Goal: Task Accomplishment & Management: Use online tool/utility

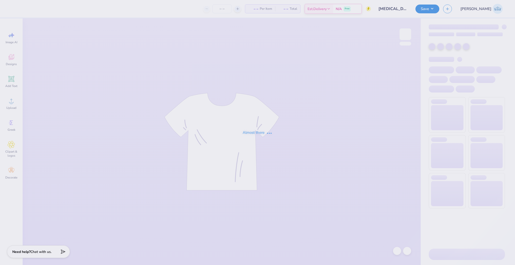
type input "[MEDICAL_DATA] Hoco"
type input "250"
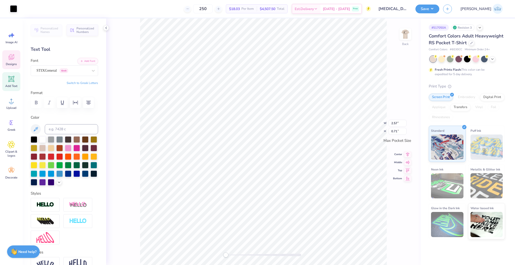
scroll to position [3, 1]
type textarea "AXD"
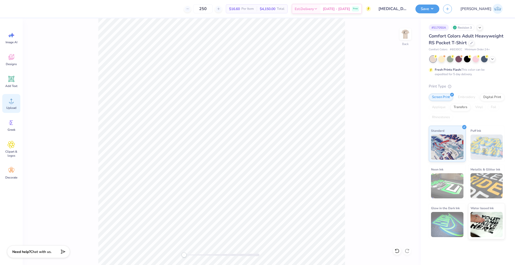
click at [15, 104] on div "Upload" at bounding box center [11, 103] width 18 height 19
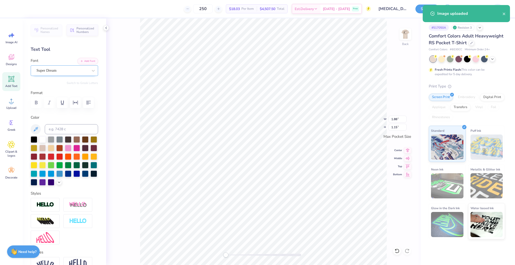
click at [46, 71] on div "Super Dream" at bounding box center [62, 71] width 53 height 8
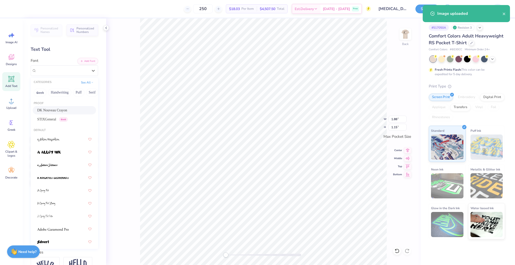
click at [68, 111] on div "DK Nouveau Crayon" at bounding box center [64, 110] width 54 height 5
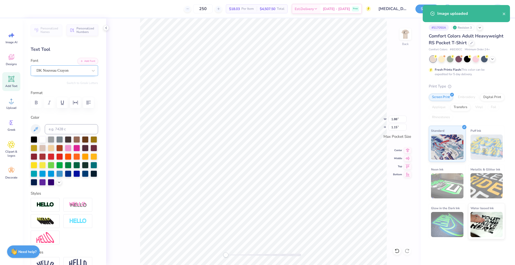
click at [51, 71] on div "DK Nouveau Crayon" at bounding box center [62, 71] width 53 height 8
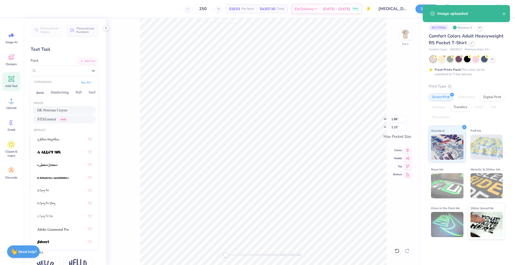
click at [58, 119] on div "STIXGeneral Greek" at bounding box center [52, 119] width 30 height 5
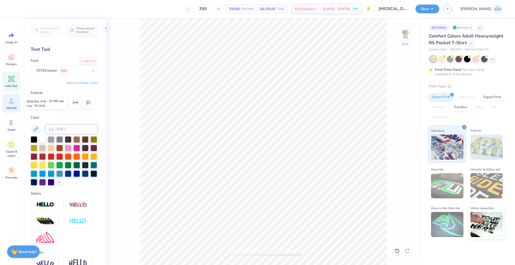
click at [11, 99] on icon at bounding box center [11, 101] width 5 height 4
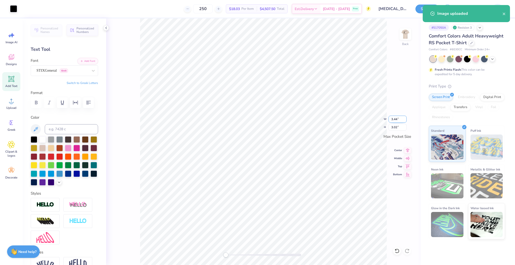
click at [395, 121] on input "3.44" at bounding box center [398, 119] width 18 height 7
type input "3.50"
type input "3.08"
click at [407, 154] on div "Back W 3.50 3.50 " H 3.08 3.08 " Max Pocket Size Center Middle Top Bottom" at bounding box center [263, 141] width 315 height 247
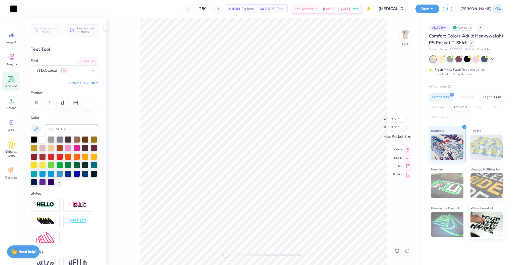
click at [400, 151] on span "Center" at bounding box center [397, 150] width 9 height 4
click at [404, 158] on div "Middle" at bounding box center [402, 158] width 18 height 6
click at [402, 40] on img at bounding box center [406, 34] width 20 height 20
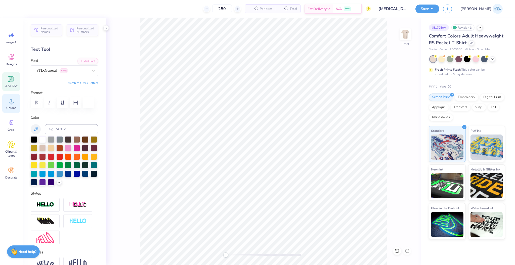
click at [15, 102] on icon at bounding box center [12, 101] width 8 height 8
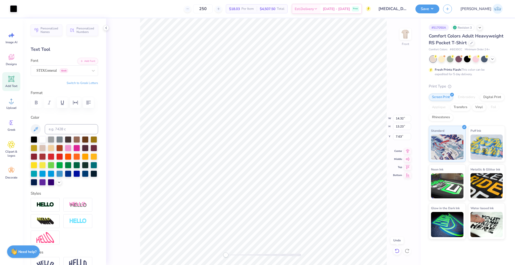
click at [396, 250] on icon at bounding box center [397, 251] width 4 height 5
click at [399, 254] on div at bounding box center [397, 251] width 8 height 8
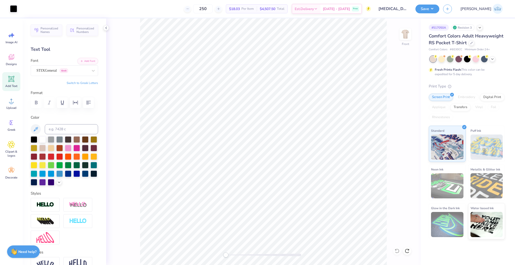
click at [387, 248] on div "Front" at bounding box center [263, 141] width 315 height 247
click at [8, 105] on div "Upload" at bounding box center [11, 103] width 18 height 19
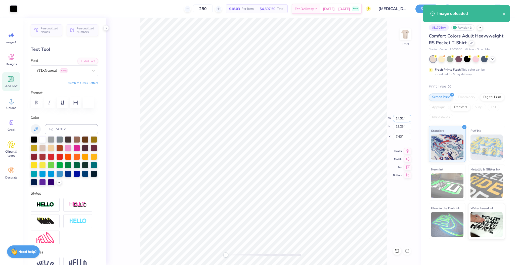
click at [398, 121] on input "14.32" at bounding box center [402, 118] width 18 height 7
type input "12.00"
type input "11.09"
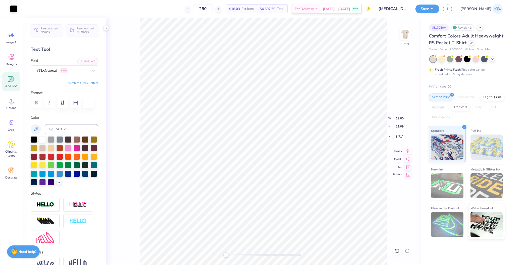
click at [408, 176] on icon at bounding box center [407, 175] width 7 height 6
type input "3.00"
click at [293, 212] on li "Group" at bounding box center [292, 211] width 40 height 10
type input "11.09"
click at [248, 239] on div "Front" at bounding box center [263, 141] width 315 height 247
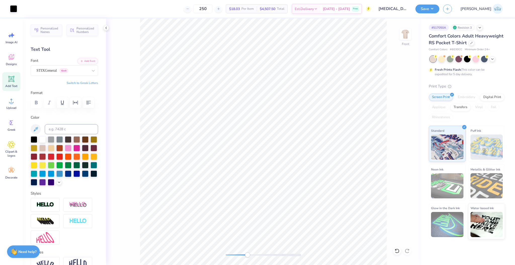
click at [248, 254] on div "Accessibility label" at bounding box center [247, 255] width 5 height 5
click at [203, 254] on div "Front" at bounding box center [263, 141] width 315 height 247
click at [288, 211] on li "Group" at bounding box center [286, 211] width 40 height 10
type input "10.89"
type input "11.09"
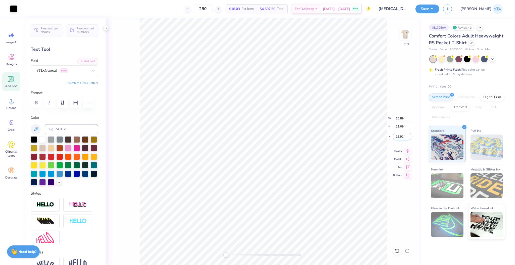
click at [401, 138] on input "16.91" at bounding box center [402, 136] width 18 height 7
type input "3.00"
type input "5.44"
type input "0.56"
type input "13.53"
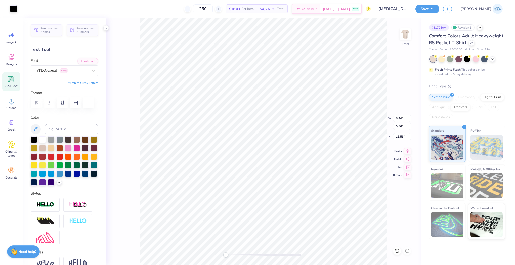
type input "12.00"
type input "0.92"
type input "12.03"
type input "11.09"
type input "3.00"
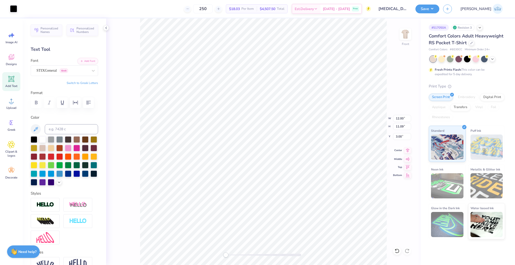
click at [404, 149] on div "Center" at bounding box center [402, 150] width 18 height 6
click at [440, 12] on button "Save" at bounding box center [428, 8] width 24 height 9
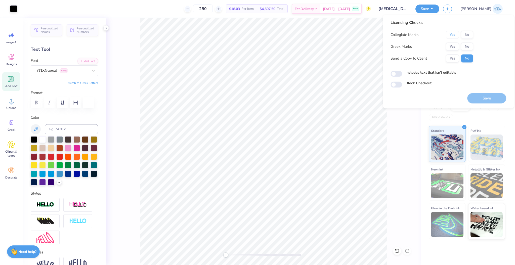
drag, startPoint x: 457, startPoint y: 30, endPoint x: 452, endPoint y: 53, distance: 23.2
click at [457, 32] on button "Yes" at bounding box center [452, 35] width 13 height 8
click at [452, 53] on div "Collegiate Marks Yes No Greek Marks Yes No Send a Copy to Client Yes No" at bounding box center [432, 47] width 83 height 32
click at [452, 49] on button "Yes" at bounding box center [452, 47] width 13 height 8
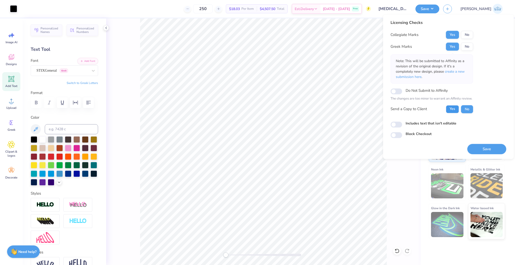
click at [455, 111] on button "Yes" at bounding box center [452, 109] width 13 height 8
click at [400, 125] on input "Includes text that isn't editable" at bounding box center [397, 125] width 12 height 6
checkbox input "true"
click at [478, 151] on button "Save" at bounding box center [486, 149] width 39 height 10
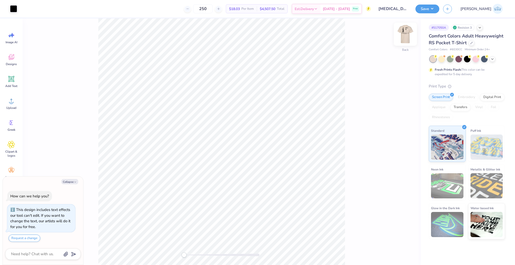
click at [403, 40] on img at bounding box center [406, 34] width 20 height 20
click at [396, 131] on input "11.09" at bounding box center [402, 130] width 18 height 7
click at [396, 145] on div "Front W 12.00 12.00 " H 11.09 11.09 " Y 3.00 3.00 " Center Middle Top Bottom" at bounding box center [222, 141] width 398 height 247
click at [396, 140] on div "Front W 12.00 H 11.09 Y 3.00 Center Middle Top Bottom" at bounding box center [222, 141] width 398 height 247
type textarea "x"
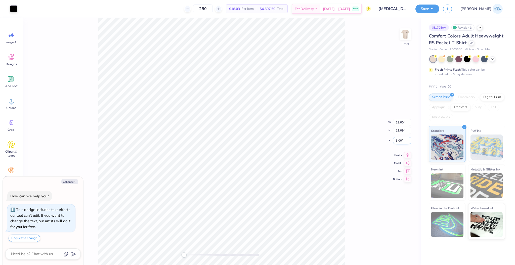
click at [397, 143] on input "3.00" at bounding box center [402, 140] width 18 height 7
type input "5"
type textarea "x"
type input "5.00"
type textarea "x"
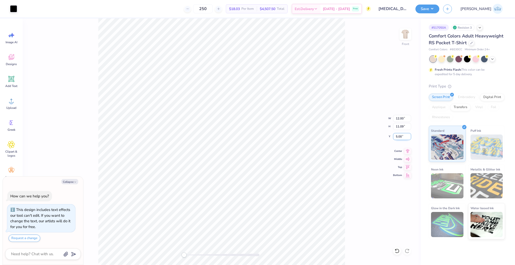
click at [396, 138] on input "5.00" at bounding box center [402, 136] width 18 height 7
type input "6"
type textarea "x"
type input "6.00"
click at [352, 183] on div "Front W 12.00 12.00 " H 11.09 11.09 " Y 6.00 6.00 " Center Middle Top Bottom" at bounding box center [222, 141] width 398 height 247
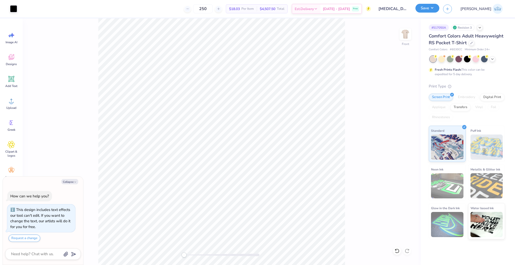
click at [440, 12] on button "Save" at bounding box center [428, 8] width 24 height 9
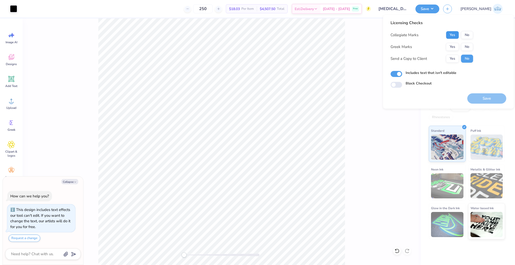
click at [456, 34] on button "Yes" at bounding box center [452, 35] width 13 height 8
click at [455, 49] on button "Yes" at bounding box center [452, 47] width 13 height 8
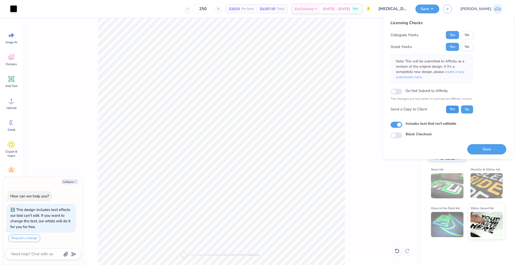
click at [454, 112] on button "Yes" at bounding box center [452, 109] width 13 height 8
click at [482, 146] on button "Save" at bounding box center [486, 149] width 39 height 10
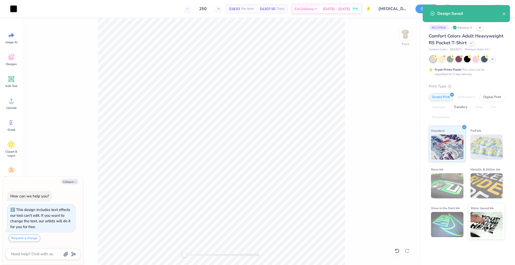
type textarea "x"
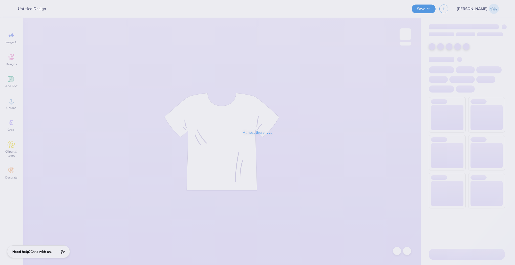
type input "[PERSON_NAME] : [GEOGRAPHIC_DATA]"
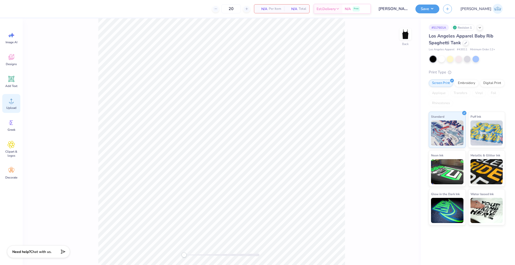
click at [11, 113] on div "Upload" at bounding box center [11, 103] width 18 height 19
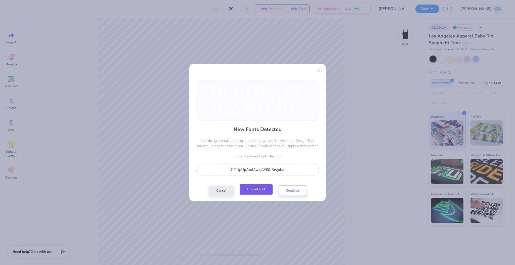
click at [260, 189] on button "Upload Font" at bounding box center [256, 189] width 33 height 10
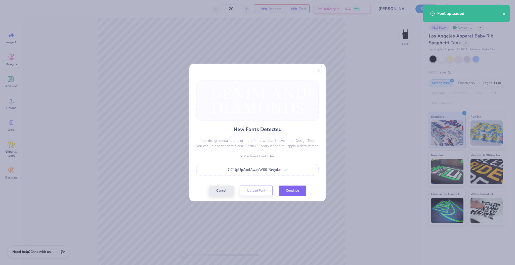
click at [282, 187] on button "Continue" at bounding box center [293, 191] width 28 height 10
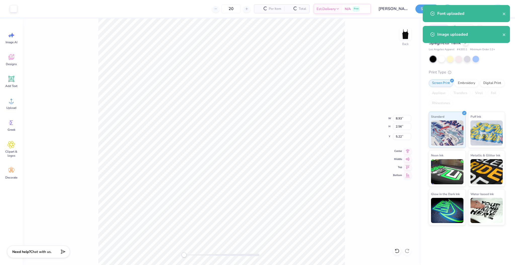
click at [98, 76] on div "Back W 8.93 8.93 " H 2.56 2.56 " Y 5.22 5.22 " Center Middle Top Bottom" at bounding box center [222, 141] width 398 height 247
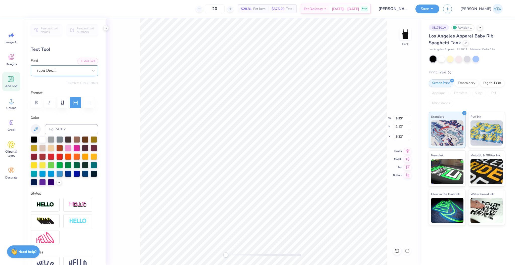
click at [43, 73] on div at bounding box center [62, 70] width 52 height 7
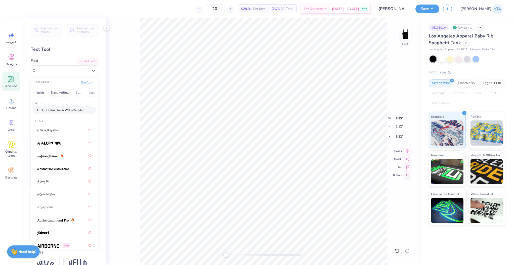
click at [54, 113] on span "CCUpUpAndAwayW00-Regular" at bounding box center [60, 110] width 47 height 5
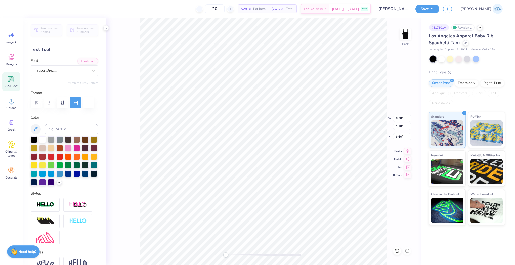
type input "8.58"
type input "1.18"
type input "6.60"
click at [72, 69] on div "Super Dream" at bounding box center [62, 71] width 53 height 8
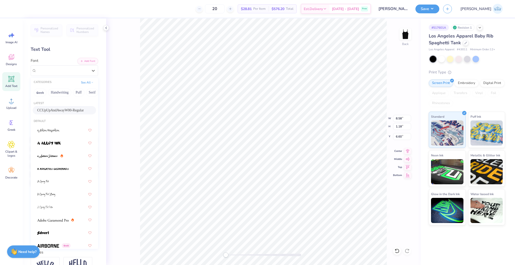
drag, startPoint x: 70, startPoint y: 92, endPoint x: 69, endPoint y: 109, distance: 17.2
click at [69, 109] on div "CATEGORIES See All Greek Handwriting Puff Serif Bold Calligraphy Retro Sans Ser…" at bounding box center [64, 163] width 67 height 171
click at [69, 109] on span "CCUpUpAndAwayW00-Regular" at bounding box center [60, 110] width 47 height 5
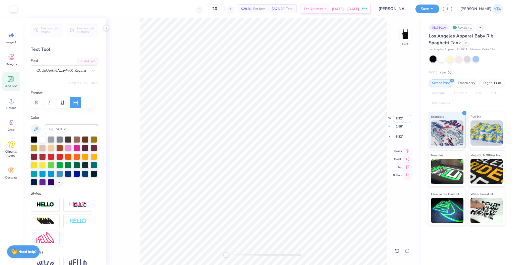
click at [398, 116] on input "8.92" at bounding box center [402, 118] width 18 height 7
type input "7.00"
type input "2.02"
click at [394, 134] on input "5.60" at bounding box center [402, 136] width 18 height 7
type input "2.00"
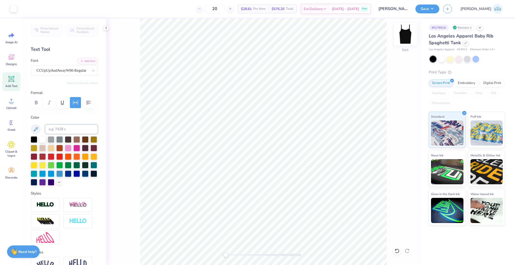
click at [405, 37] on img at bounding box center [406, 34] width 20 height 20
click at [10, 105] on div "Upload" at bounding box center [11, 103] width 18 height 19
click at [16, 103] on div "Upload" at bounding box center [11, 103] width 18 height 19
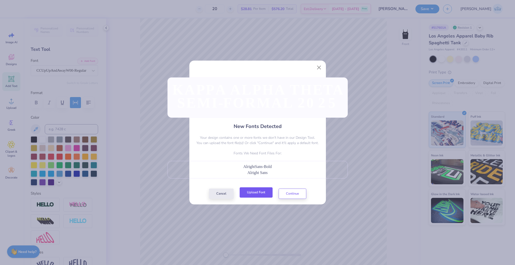
click at [261, 193] on button "Upload Font" at bounding box center [256, 192] width 33 height 10
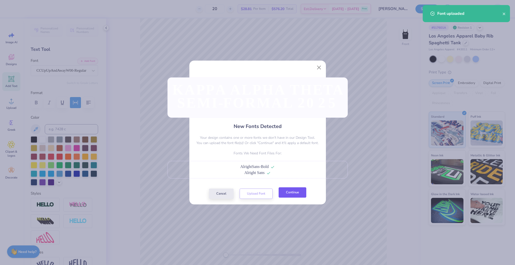
click at [289, 192] on button "Continue" at bounding box center [293, 192] width 28 height 10
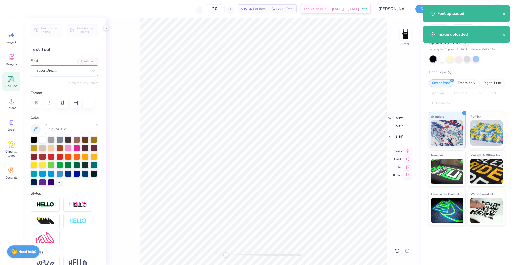
click at [40, 71] on div "Super Dream" at bounding box center [62, 71] width 53 height 8
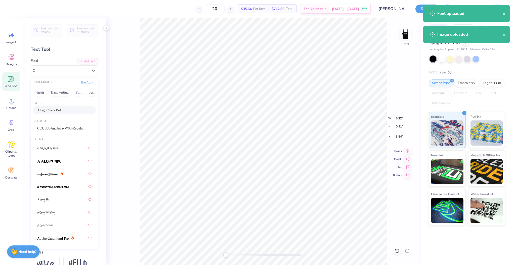
click at [56, 109] on span "Alright Sans Bold" at bounding box center [49, 110] width 25 height 5
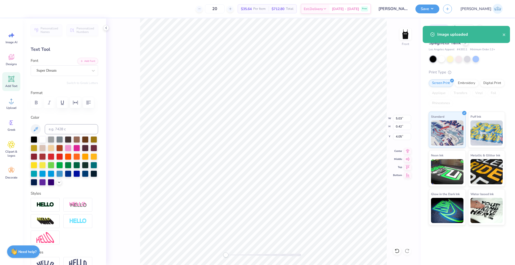
type input "5.03"
type input "0.42"
type input "4.05"
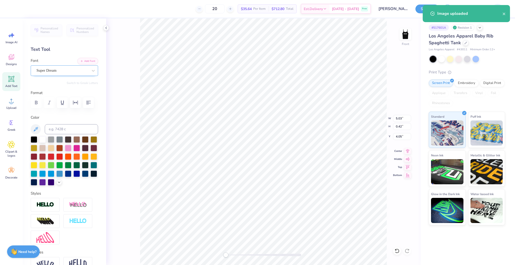
click at [64, 69] on div "Super Dream" at bounding box center [62, 71] width 53 height 8
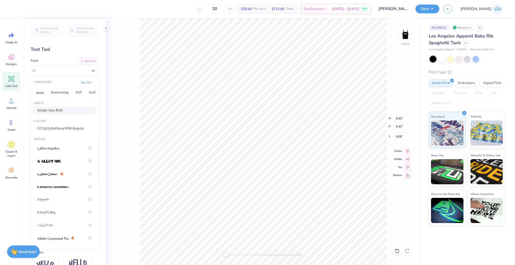
click at [63, 108] on span "Alright Sans Bold" at bounding box center [49, 110] width 25 height 5
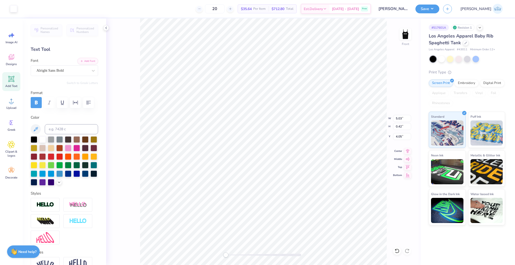
type input "5.21"
type input "0.92"
type input "3.60"
click at [394, 118] on input "5.21" at bounding box center [402, 118] width 18 height 7
type input "5.24"
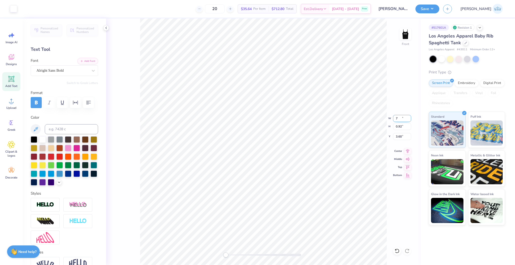
type input "0.93"
click at [16, 107] on span "Upload" at bounding box center [11, 108] width 10 height 4
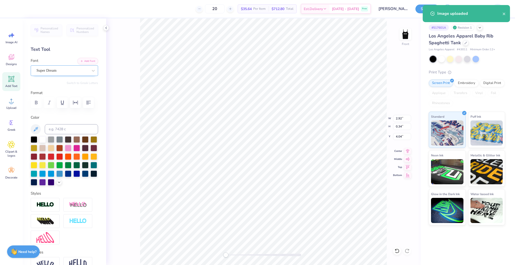
click at [62, 69] on div "Super Dream" at bounding box center [62, 71] width 53 height 8
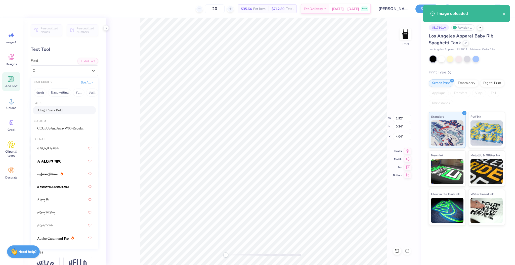
click at [59, 111] on span "Alright Sans Bold" at bounding box center [49, 110] width 25 height 5
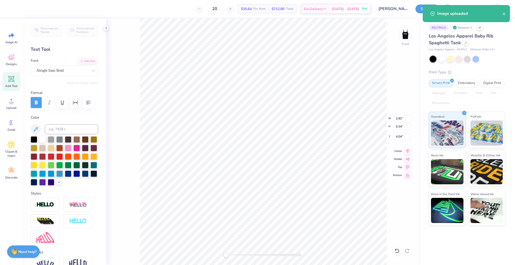
type input "4.28"
type input "3.62"
click at [59, 75] on div "Super Dream" at bounding box center [64, 70] width 67 height 11
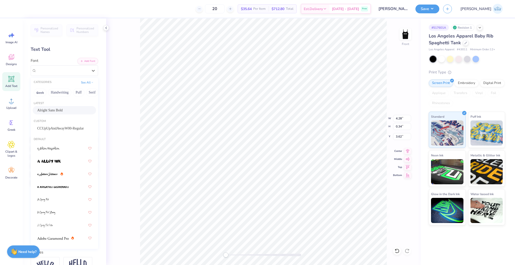
click at [63, 109] on span "Alright Sans Bold" at bounding box center [49, 110] width 25 height 5
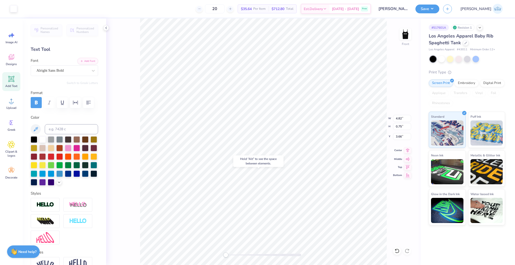
click at [407, 153] on icon at bounding box center [407, 150] width 7 height 6
click at [402, 149] on span "Center" at bounding box center [397, 150] width 9 height 4
click at [397, 118] on input "4.82" at bounding box center [402, 118] width 18 height 7
type input "5.24"
type input "0.81"
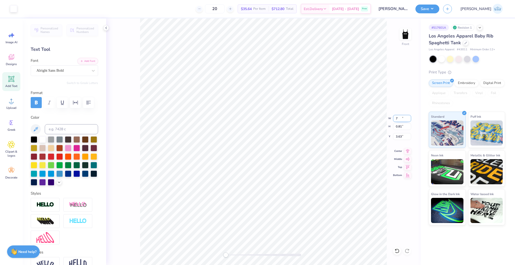
type input "3.63"
click at [133, 136] on div "Front" at bounding box center [263, 141] width 315 height 247
click at [393, 135] on input "3.63" at bounding box center [402, 136] width 18 height 7
type input "0.50"
click at [283, 117] on li "Cut" at bounding box center [292, 115] width 40 height 10
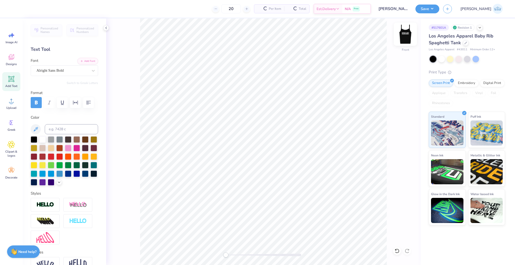
click at [403, 34] on img at bounding box center [406, 34] width 20 height 20
click at [277, 156] on li "Paste" at bounding box center [288, 152] width 40 height 10
click at [397, 117] on input "8.91" at bounding box center [402, 118] width 18 height 7
type input "7.00"
type input "1.09"
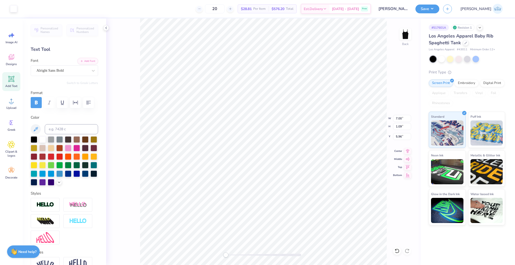
type input "4.32"
click at [401, 151] on span "Center" at bounding box center [397, 150] width 9 height 4
type input "4.29"
click at [397, 120] on input "7.01" at bounding box center [402, 118] width 18 height 7
type input "7.00"
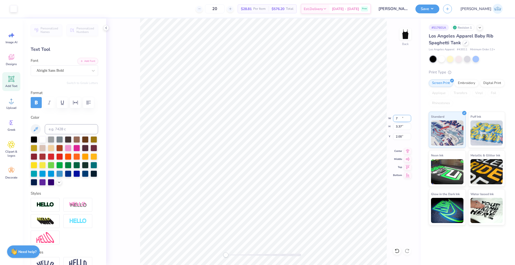
type input "3.37"
click at [227, 258] on div "Back" at bounding box center [263, 141] width 315 height 247
click at [231, 255] on div "Accessibility label" at bounding box center [230, 255] width 5 height 5
click at [73, 104] on icon "button" at bounding box center [75, 103] width 5 height 4
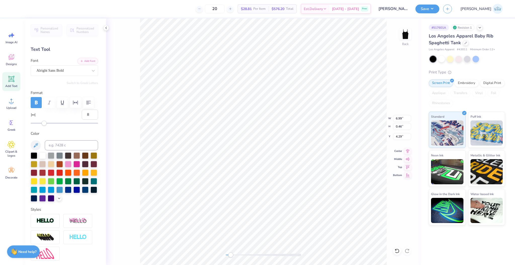
type input "9"
drag, startPoint x: 43, startPoint y: 124, endPoint x: 46, endPoint y: 124, distance: 3.0
click at [46, 124] on div "Accessibility label" at bounding box center [46, 123] width 5 height 5
type input "10"
click at [91, 114] on input "10" at bounding box center [90, 115] width 16 height 10
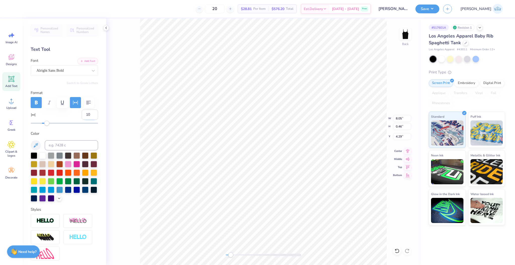
drag, startPoint x: 85, startPoint y: 116, endPoint x: 80, endPoint y: 117, distance: 5.1
click at [82, 117] on input "10" at bounding box center [90, 115] width 16 height 10
type input "5"
click at [82, 113] on input "0" at bounding box center [90, 115] width 16 height 10
type input "5"
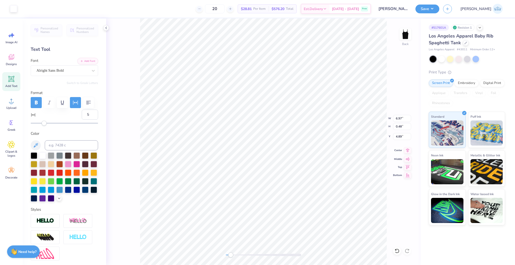
click at [407, 150] on icon at bounding box center [407, 150] width 7 height 6
click at [405, 151] on icon at bounding box center [407, 150] width 7 height 6
click at [398, 118] on input "7.52" at bounding box center [402, 118] width 18 height 7
type input "7.00"
type input "1.01"
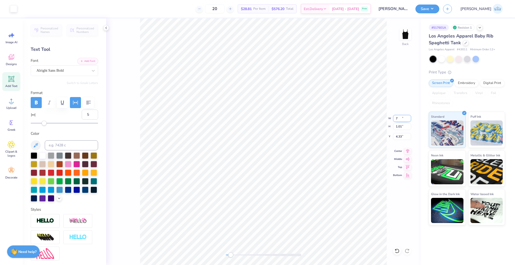
type input "4.33"
click at [211, 255] on div "Back" at bounding box center [263, 141] width 315 height 247
click at [396, 119] on input "7.01" at bounding box center [402, 118] width 18 height 7
type input "7.00"
click at [400, 137] on input "2.00" at bounding box center [402, 136] width 18 height 7
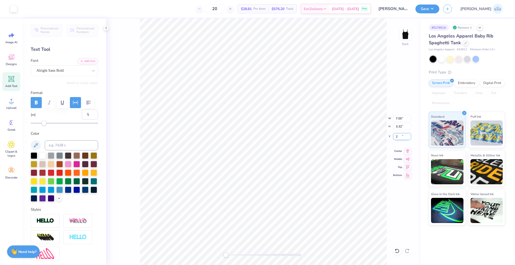
type input "2.00"
click at [138, 96] on div "Back" at bounding box center [263, 141] width 315 height 247
type input "8"
click at [301, 211] on li "Group" at bounding box center [295, 211] width 40 height 10
click at [440, 11] on button "Save" at bounding box center [428, 8] width 24 height 9
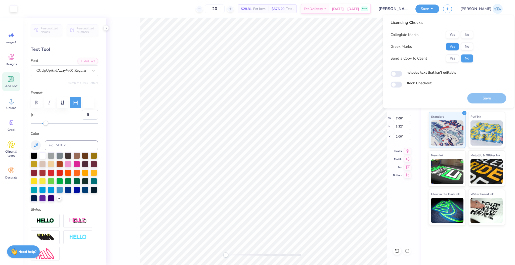
click at [452, 46] on button "Yes" at bounding box center [452, 47] width 13 height 8
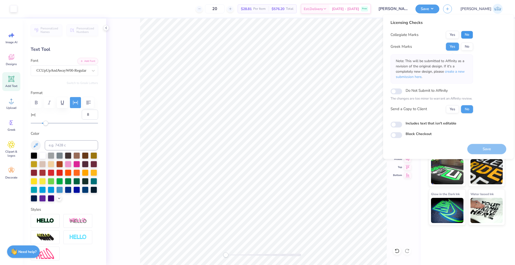
click at [465, 35] on button "No" at bounding box center [467, 35] width 12 height 8
click at [454, 110] on button "Yes" at bounding box center [452, 109] width 13 height 8
click at [400, 124] on input "Includes text that isn't editable" at bounding box center [397, 125] width 12 height 6
checkbox input "true"
click at [481, 151] on button "Save" at bounding box center [486, 149] width 39 height 10
